Goal: Find specific page/section: Find specific page/section

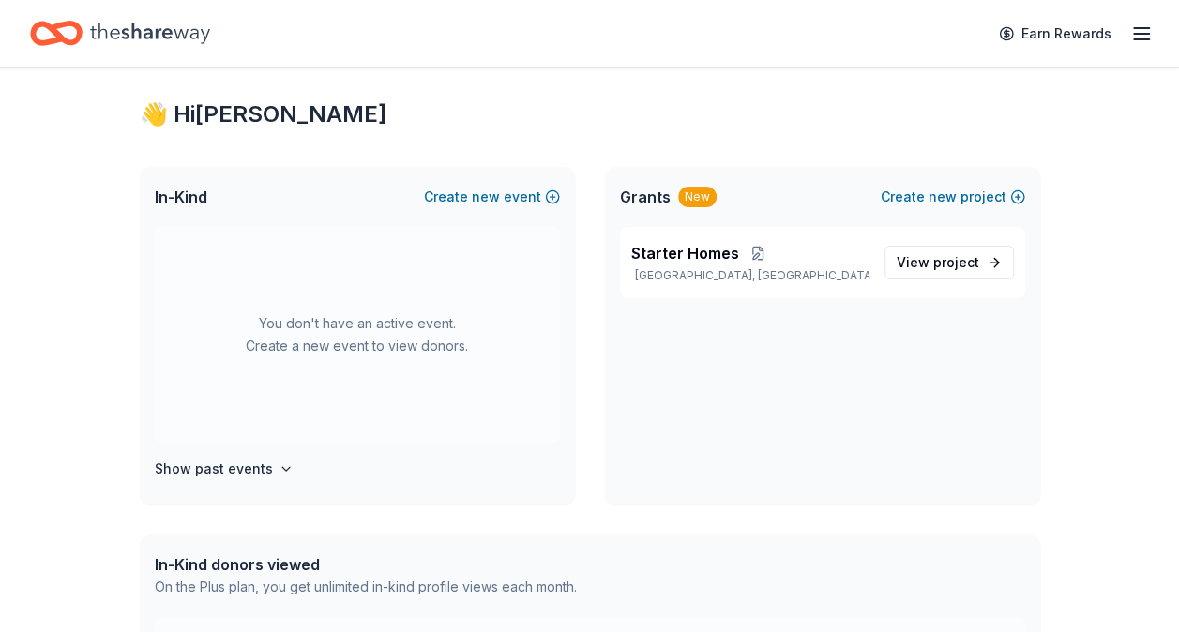
scroll to position [25, 0]
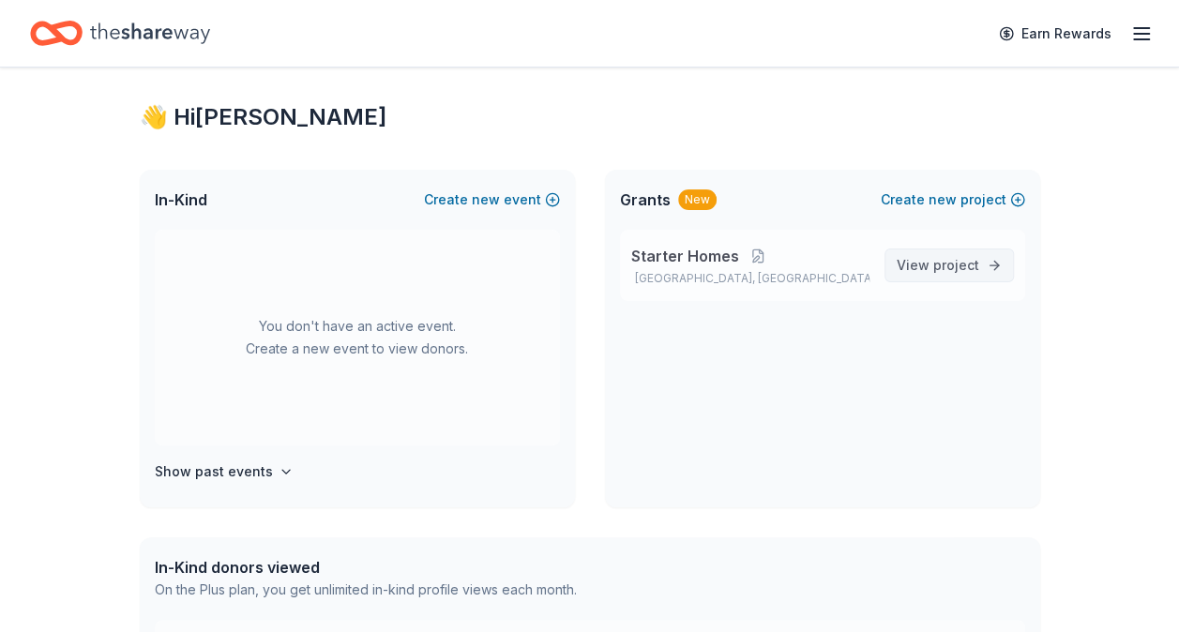
click at [948, 262] on span "project" at bounding box center [956, 265] width 46 height 16
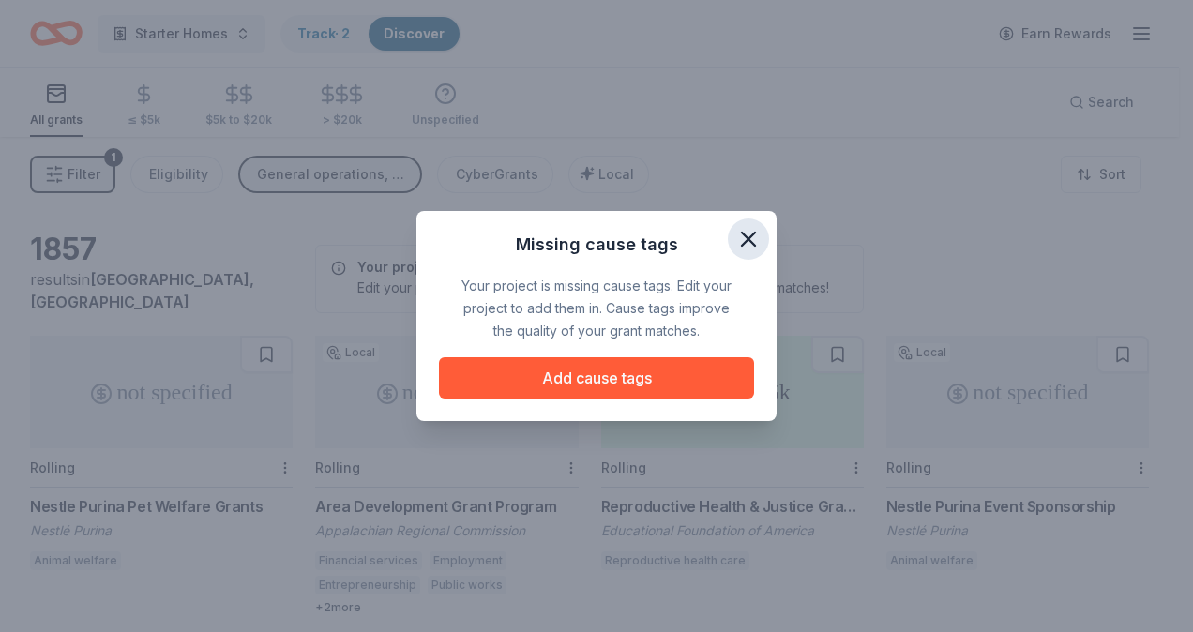
click at [755, 238] on icon "button" at bounding box center [749, 239] width 26 height 26
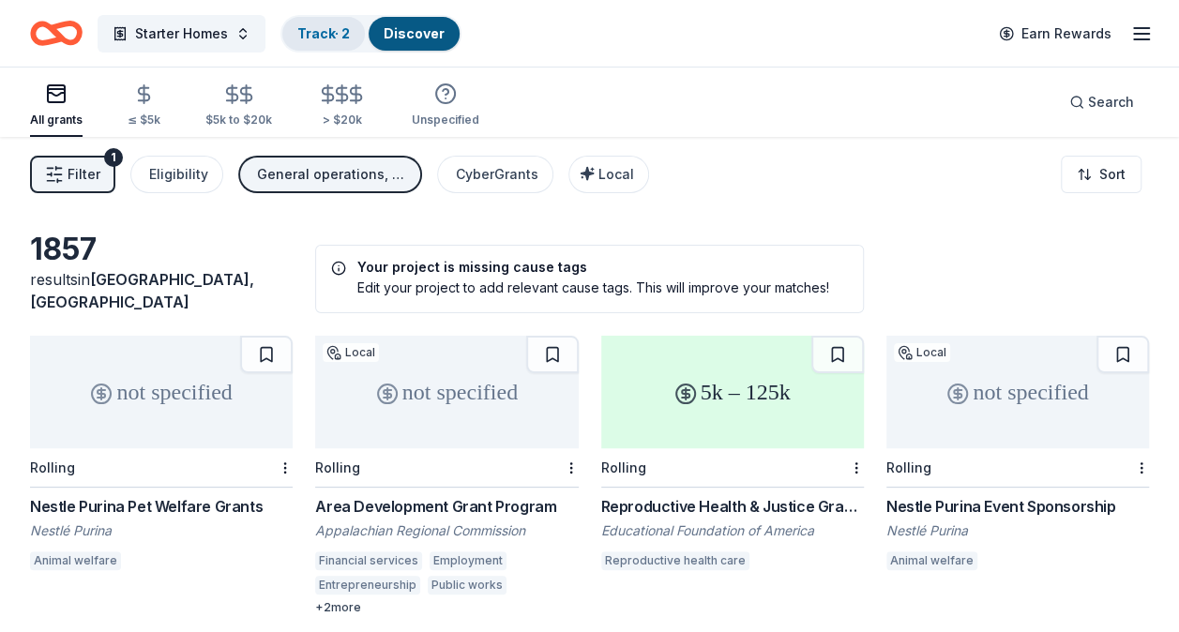
click at [332, 32] on link "Track · 2" at bounding box center [323, 33] width 53 height 16
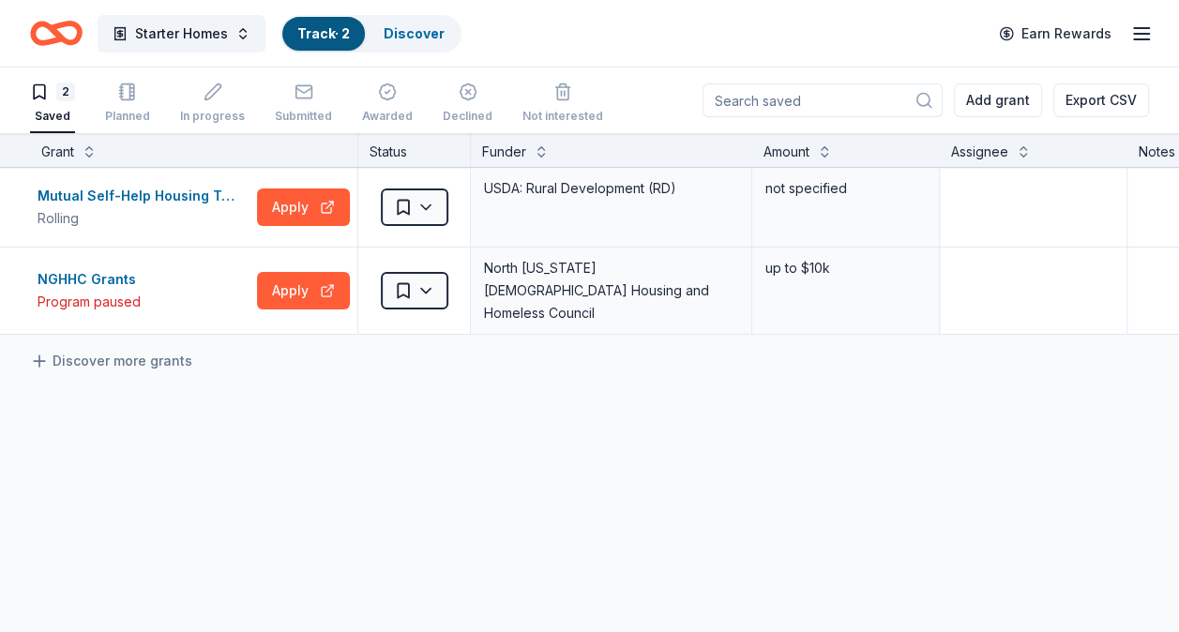
click at [1140, 35] on icon "button" at bounding box center [1141, 34] width 23 height 23
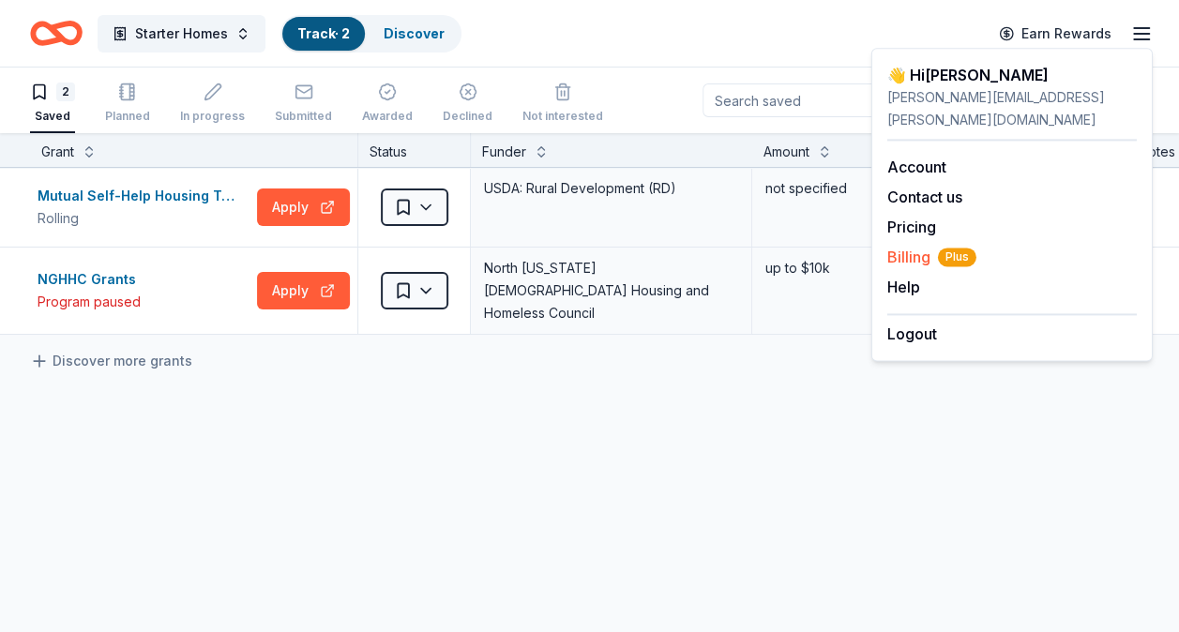
click at [914, 246] on span "Billing Plus" at bounding box center [931, 257] width 89 height 23
